Goal: Complete application form: Complete application form

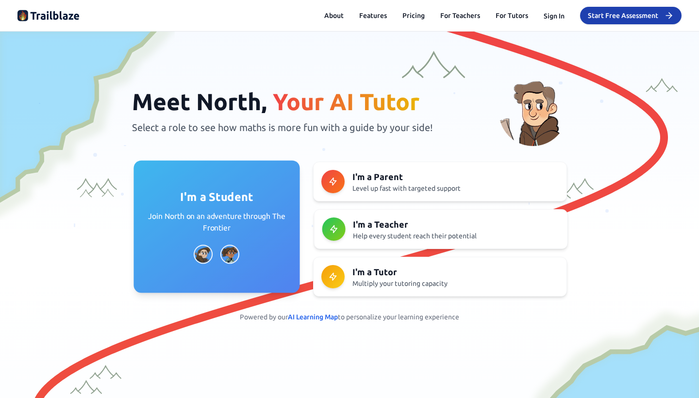
click at [247, 224] on p "Join North on an adventure through The Frontier" at bounding box center [216, 222] width 143 height 23
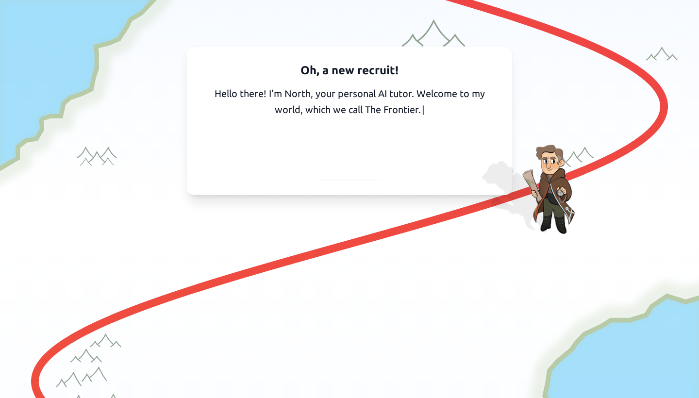
click at [357, 169] on span "Continue" at bounding box center [349, 168] width 39 height 14
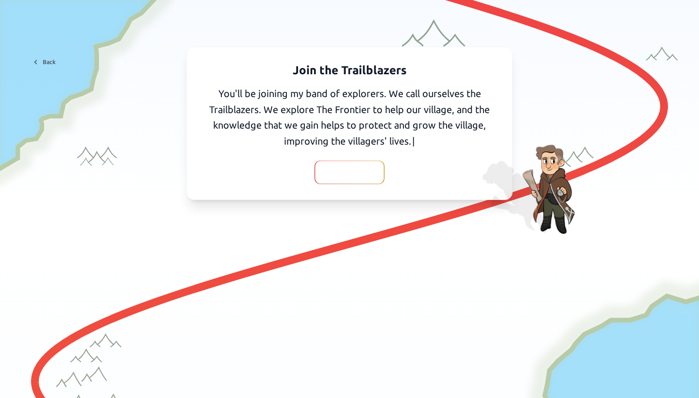
click at [330, 168] on span "Continue" at bounding box center [349, 172] width 39 height 14
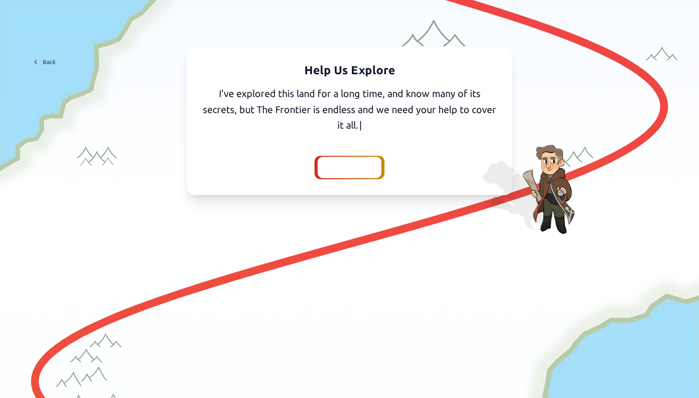
click at [327, 162] on div at bounding box center [349, 167] width 64 height 21
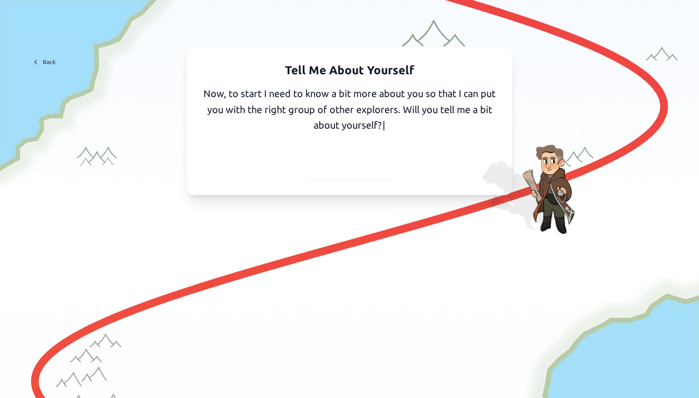
click at [338, 164] on span "Yes, I'll tell you" at bounding box center [350, 168] width 64 height 14
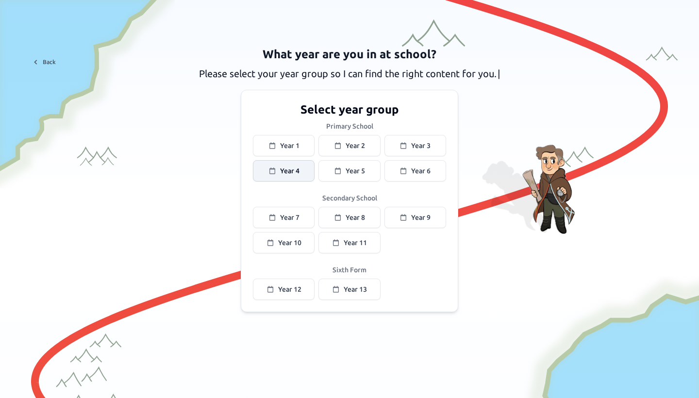
click at [297, 171] on span "Year 4" at bounding box center [289, 171] width 19 height 10
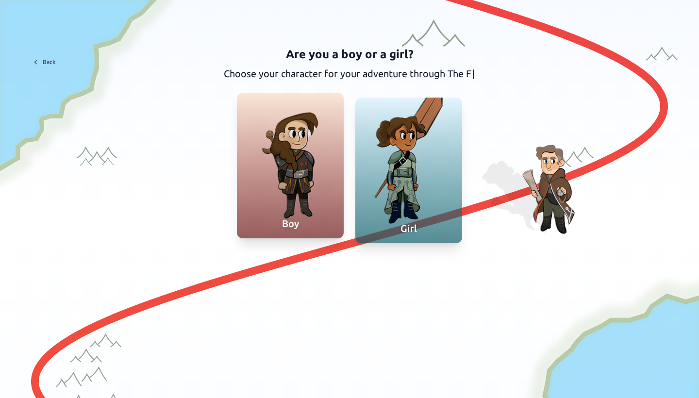
click at [289, 210] on div "Boy" at bounding box center [290, 223] width 107 height 29
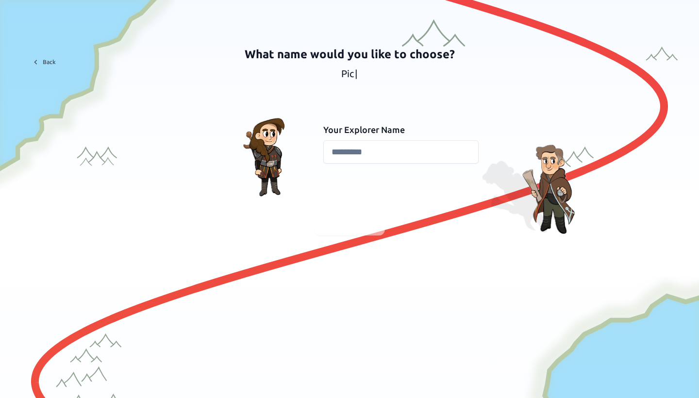
click at [336, 156] on input at bounding box center [400, 151] width 155 height 23
type input "*****"
click at [330, 222] on span "Continue" at bounding box center [349, 224] width 39 height 14
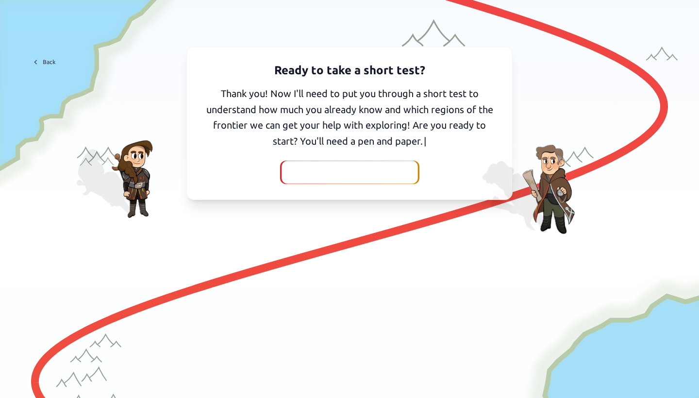
click at [388, 165] on span "I've got my pen and paper" at bounding box center [349, 172] width 108 height 14
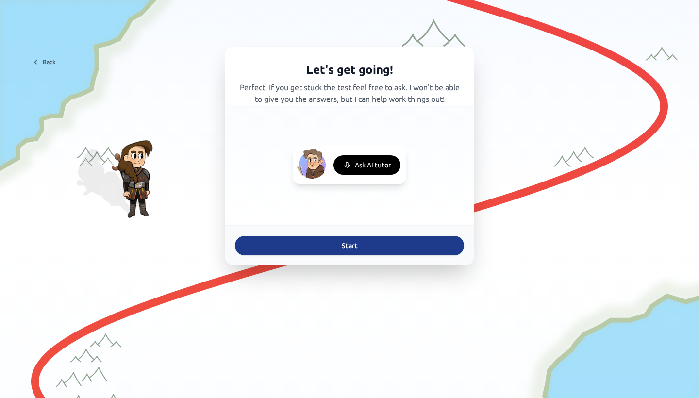
click at [324, 251] on button "Start" at bounding box center [349, 245] width 229 height 19
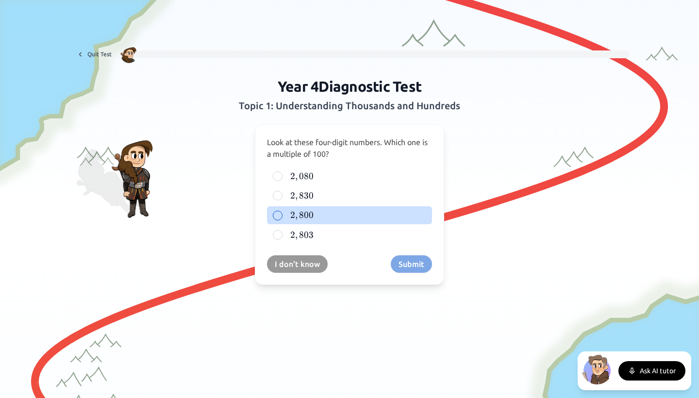
click at [278, 217] on div at bounding box center [278, 216] width 10 height 10
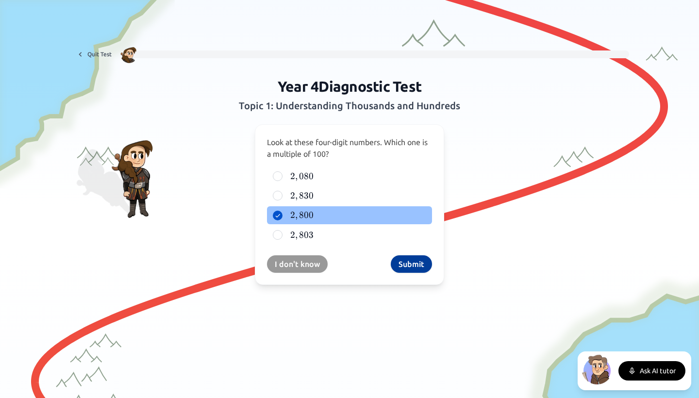
click at [408, 261] on button "Submit" at bounding box center [410, 263] width 41 height 17
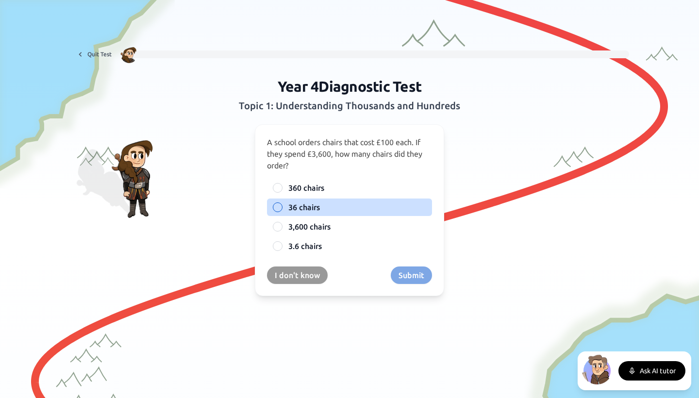
click at [300, 207] on span "36 chairs" at bounding box center [304, 207] width 32 height 12
click at [281, 207] on button "36 chairs" at bounding box center [278, 207] width 8 height 8
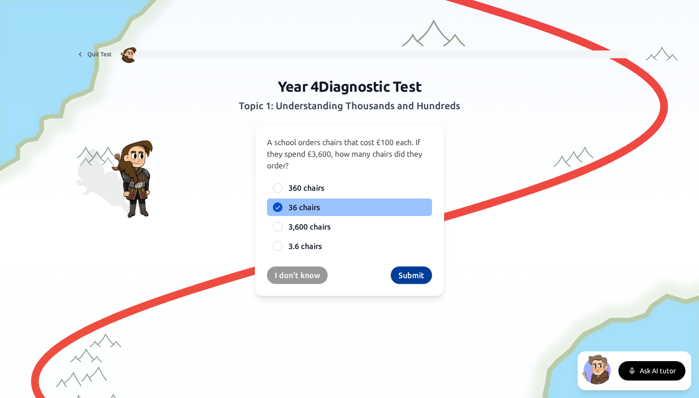
click at [405, 275] on button "Submit" at bounding box center [410, 274] width 41 height 17
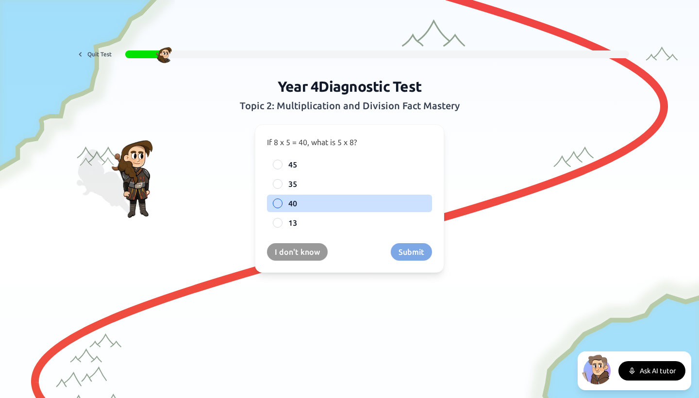
click at [280, 200] on div at bounding box center [278, 203] width 10 height 10
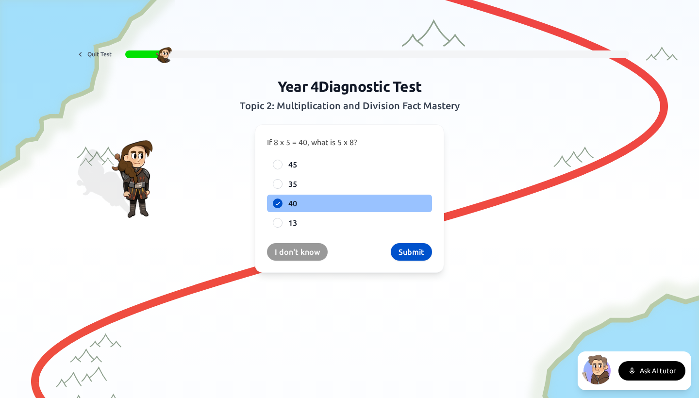
click at [402, 246] on button "Submit" at bounding box center [410, 251] width 41 height 17
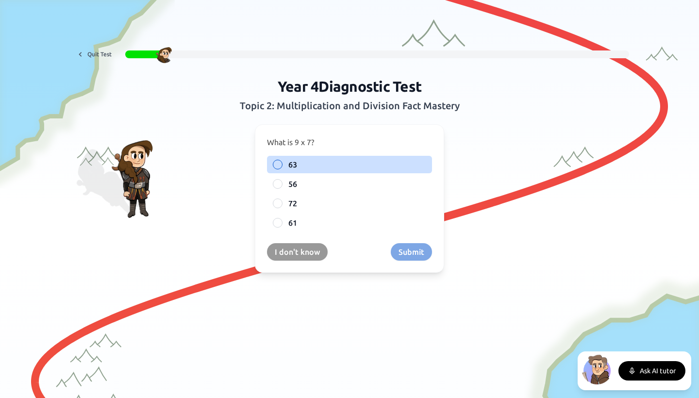
click at [340, 163] on label "63" at bounding box center [357, 165] width 138 height 12
click at [281, 163] on button "63" at bounding box center [278, 165] width 8 height 8
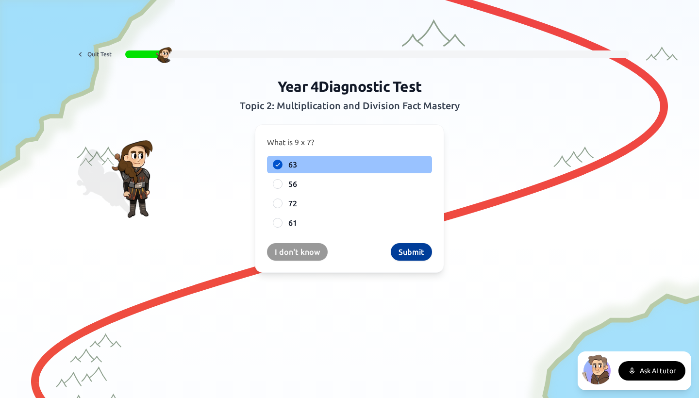
click at [398, 252] on button "Submit" at bounding box center [410, 251] width 41 height 17
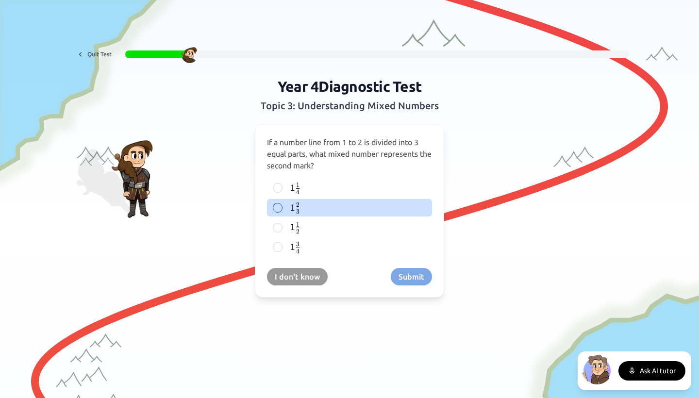
click at [282, 206] on div "1 2 3 1\frac{2}{3} 1 3 2 ​" at bounding box center [349, 208] width 165 height 18
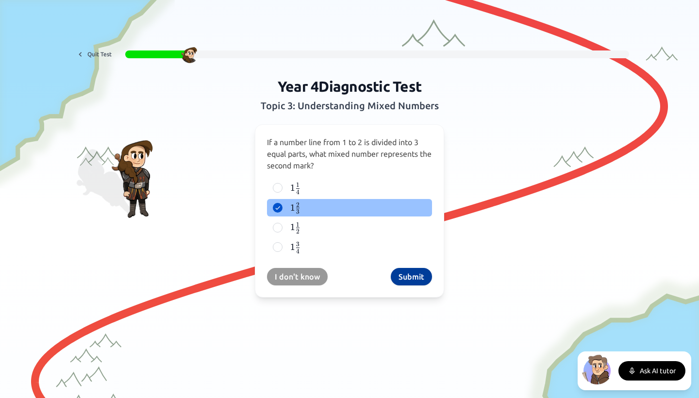
click at [396, 273] on button "Submit" at bounding box center [410, 276] width 41 height 17
